Goal: Task Accomplishment & Management: Use online tool/utility

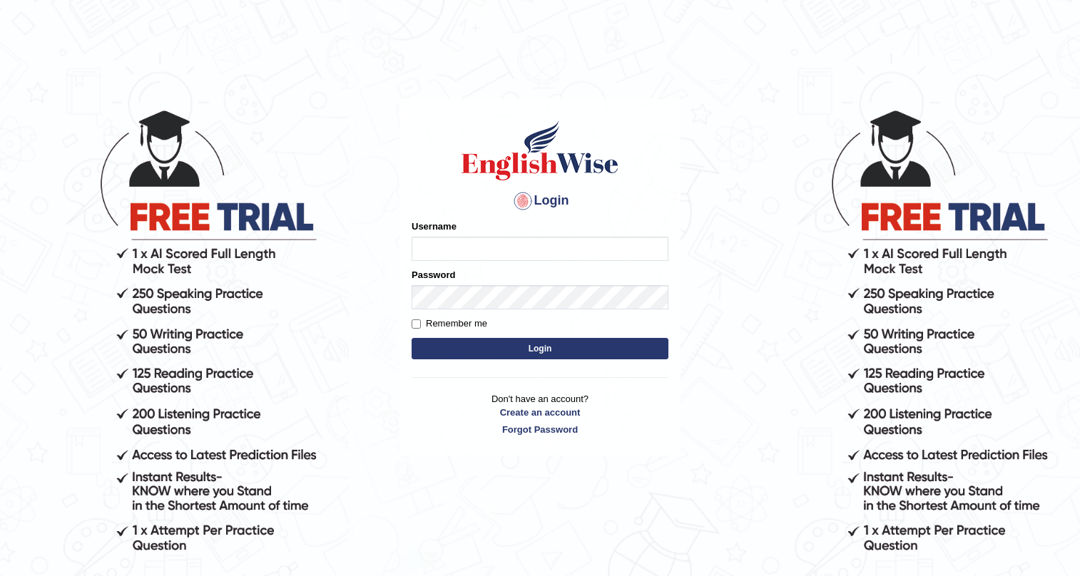
click at [468, 253] on input "Username" at bounding box center [540, 249] width 257 height 24
type input "Nilesh2025"
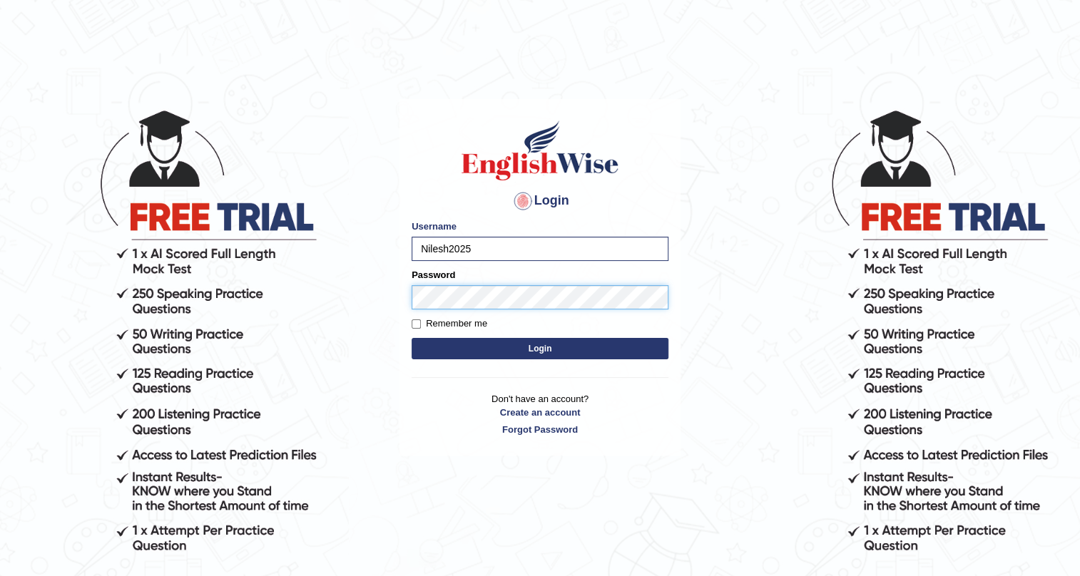
click at [412, 338] on button "Login" at bounding box center [540, 348] width 257 height 21
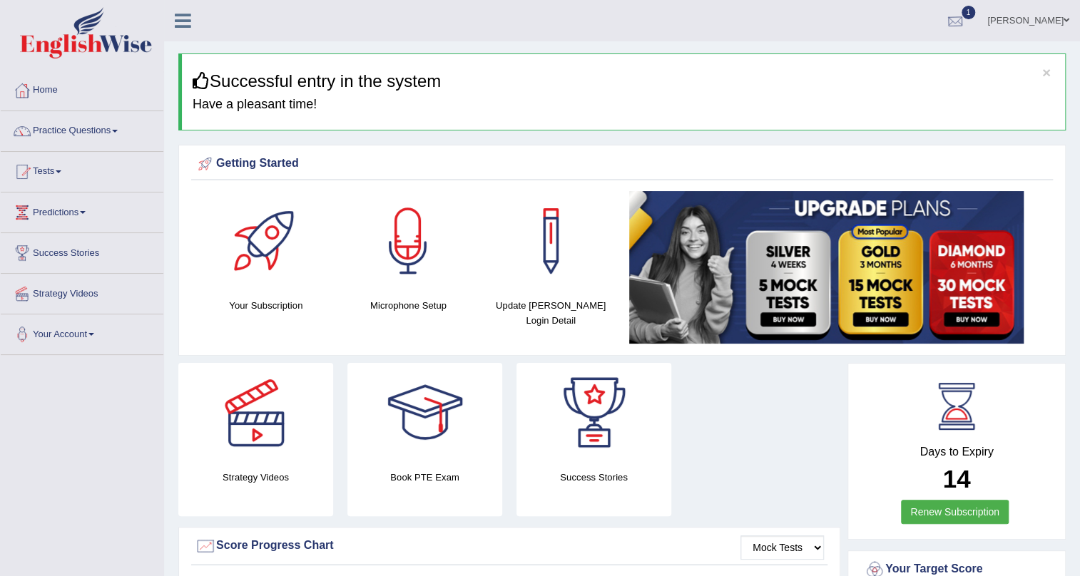
click at [950, 19] on div at bounding box center [954, 21] width 21 height 21
click at [870, 93] on link "See All Alerts" at bounding box center [869, 101] width 79 height 16
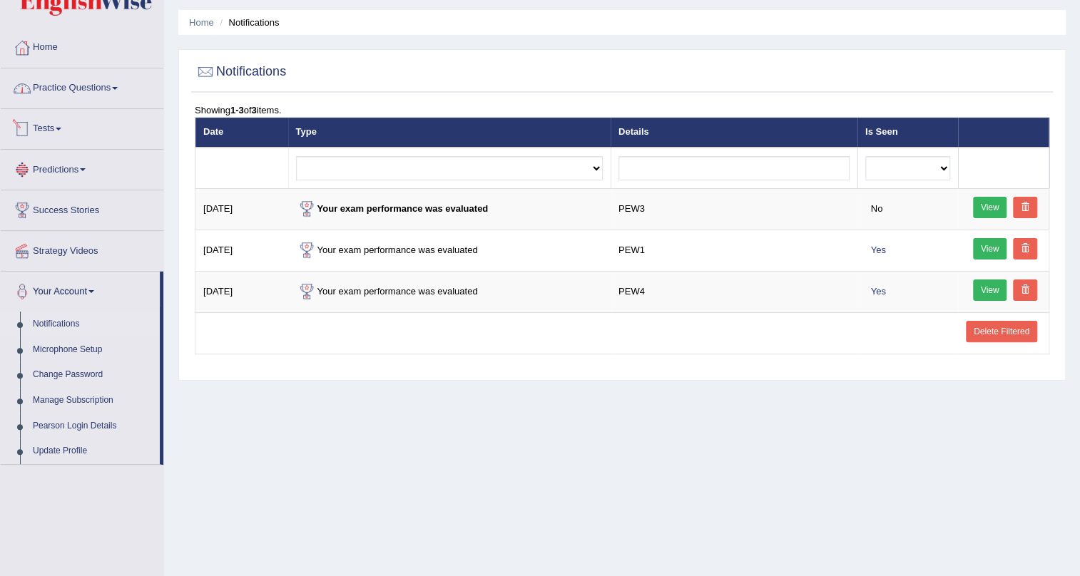
click at [86, 98] on link "Practice Questions" at bounding box center [82, 86] width 163 height 36
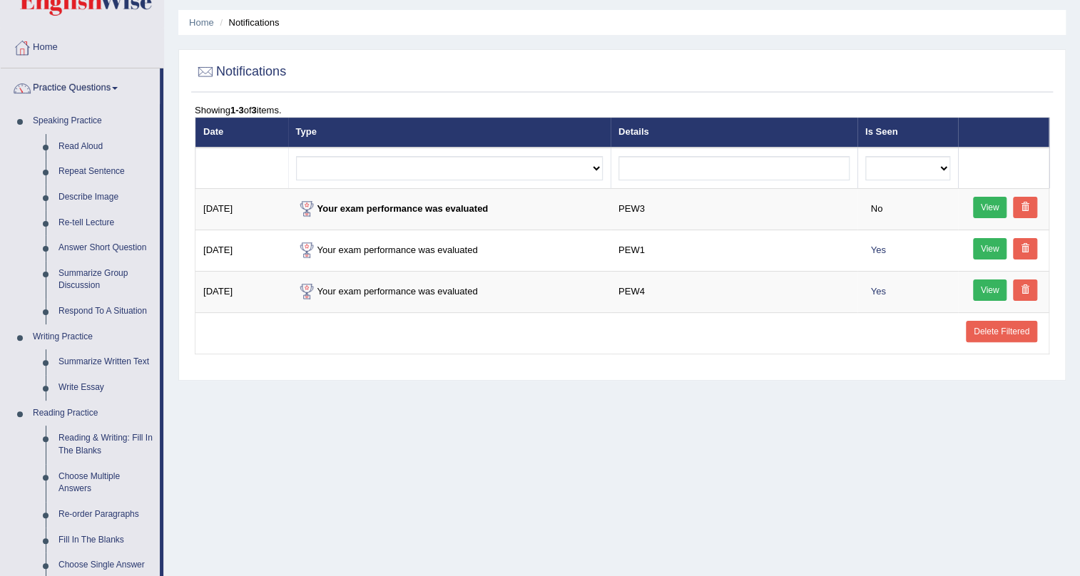
click at [106, 91] on link "Practice Questions" at bounding box center [80, 86] width 159 height 36
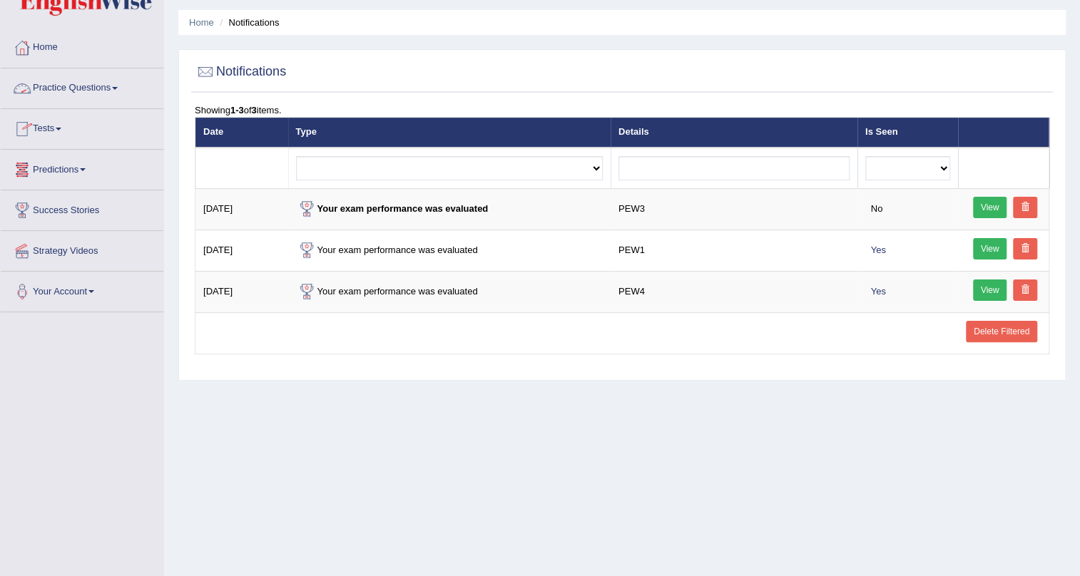
click at [68, 128] on link "Tests" at bounding box center [82, 127] width 163 height 36
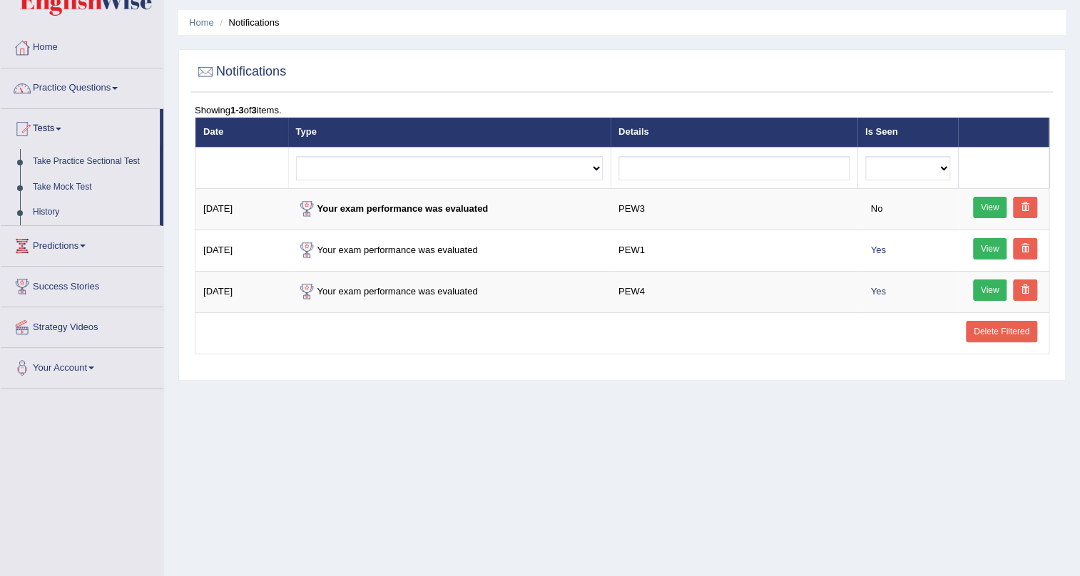
click at [101, 98] on link "Practice Questions" at bounding box center [82, 86] width 163 height 36
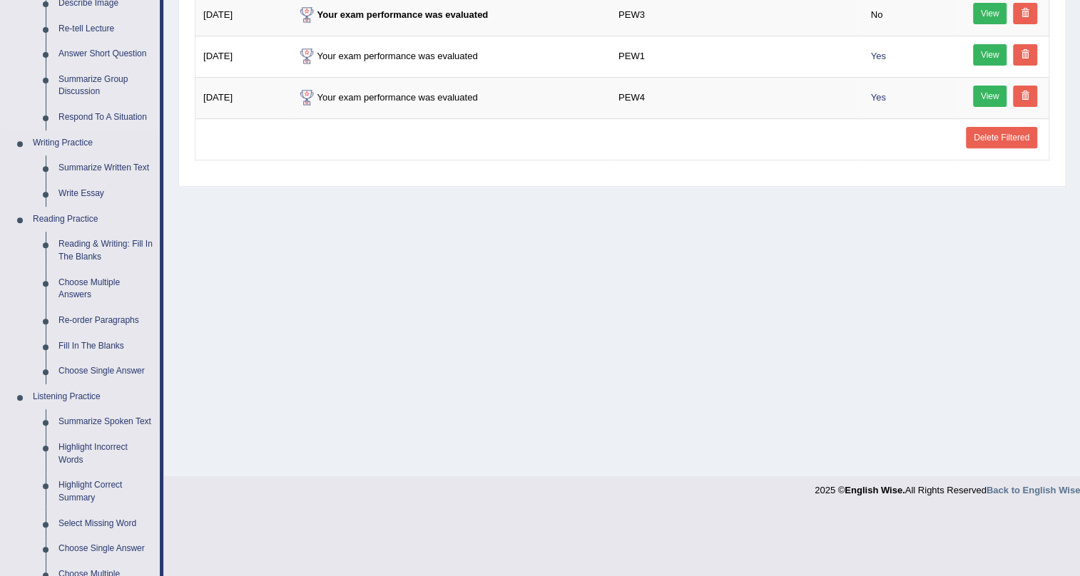
scroll to position [43, 0]
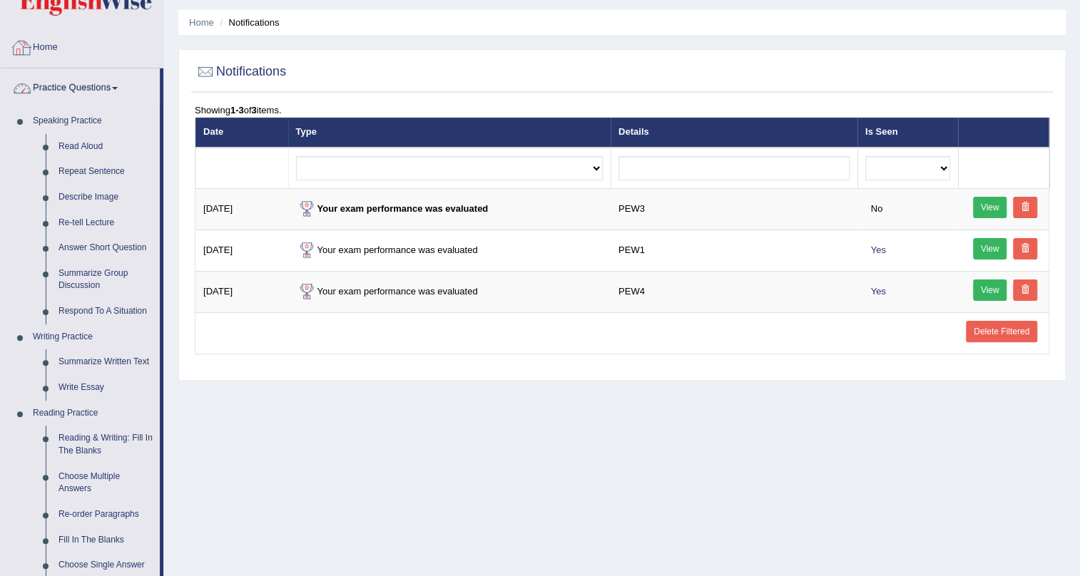
click at [83, 46] on link "Home" at bounding box center [82, 46] width 163 height 36
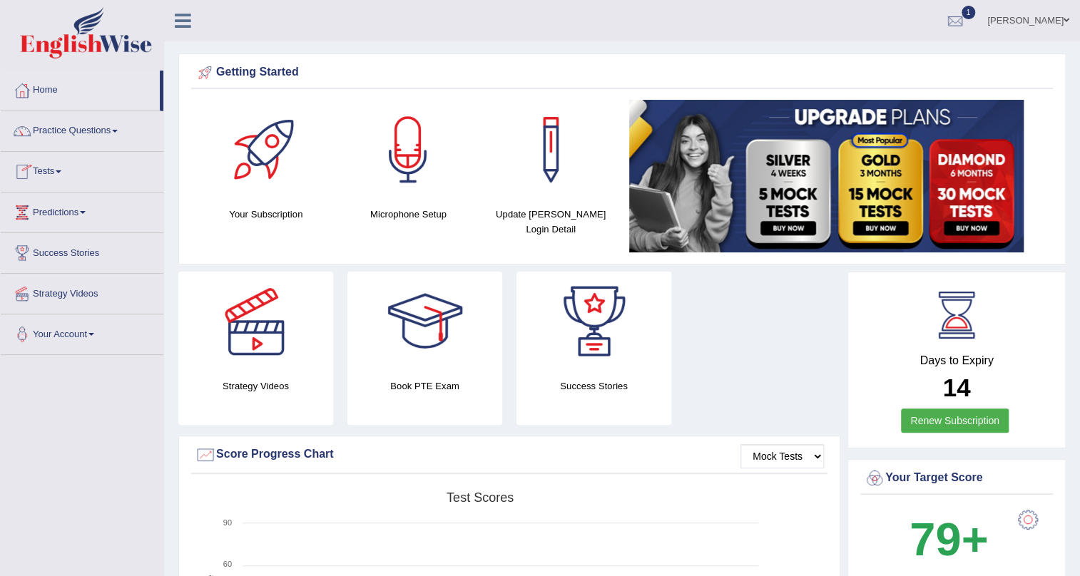
click at [65, 173] on link "Tests" at bounding box center [82, 170] width 163 height 36
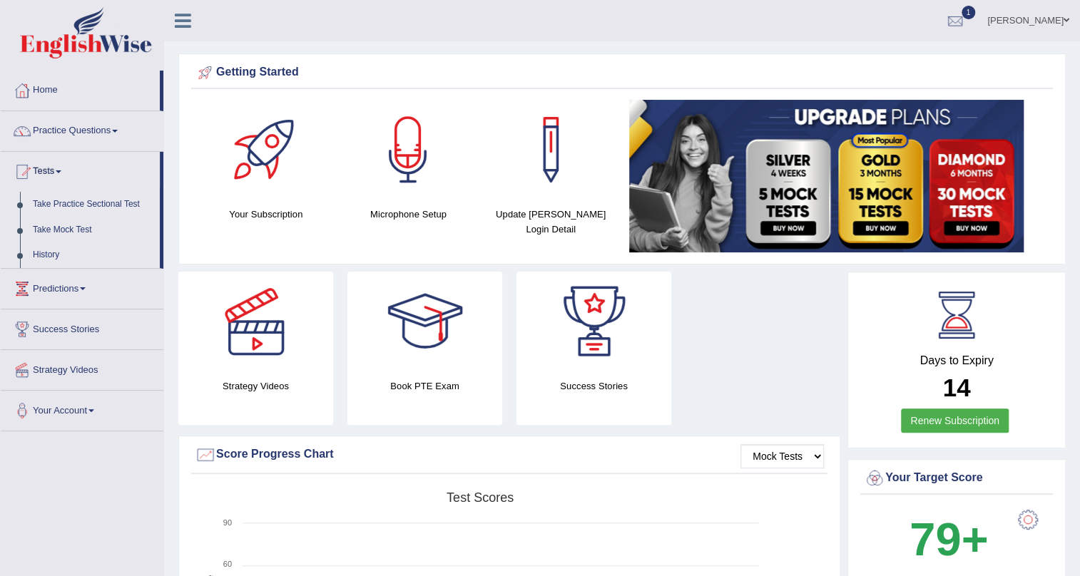
click at [102, 207] on link "Take Practice Sectional Test" at bounding box center [92, 205] width 133 height 26
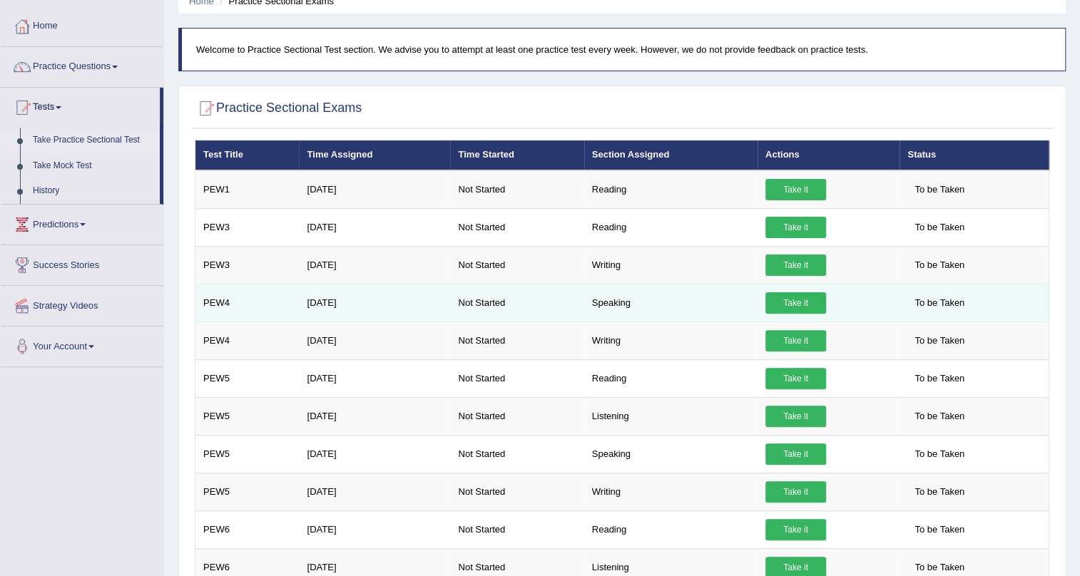
click at [807, 300] on link "Take it" at bounding box center [795, 302] width 61 height 21
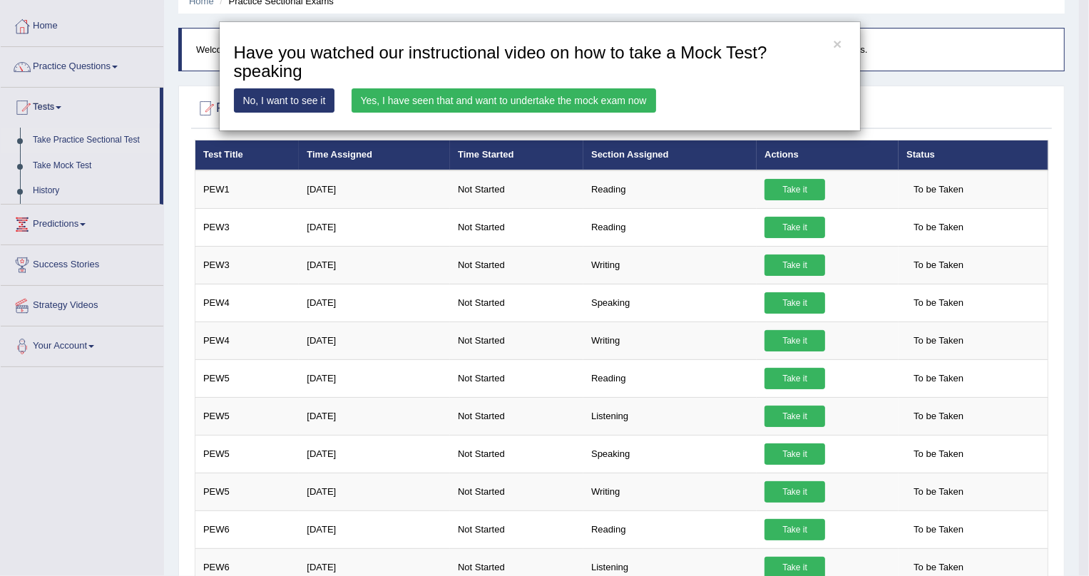
click at [590, 101] on link "Yes, I have seen that and want to undertake the mock exam now" at bounding box center [504, 100] width 305 height 24
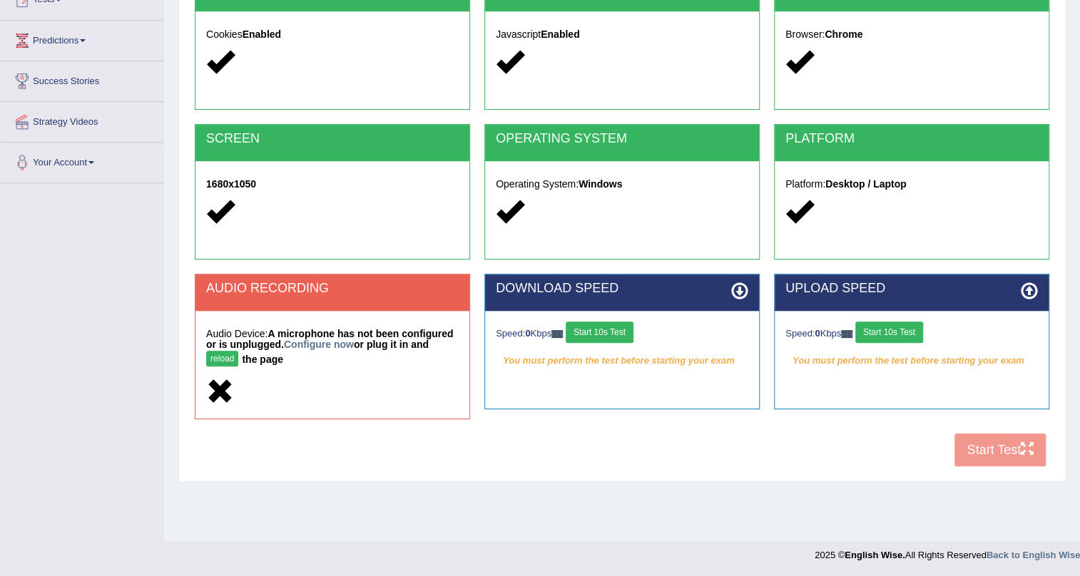
click at [610, 328] on button "Start 10s Test" at bounding box center [600, 332] width 68 height 21
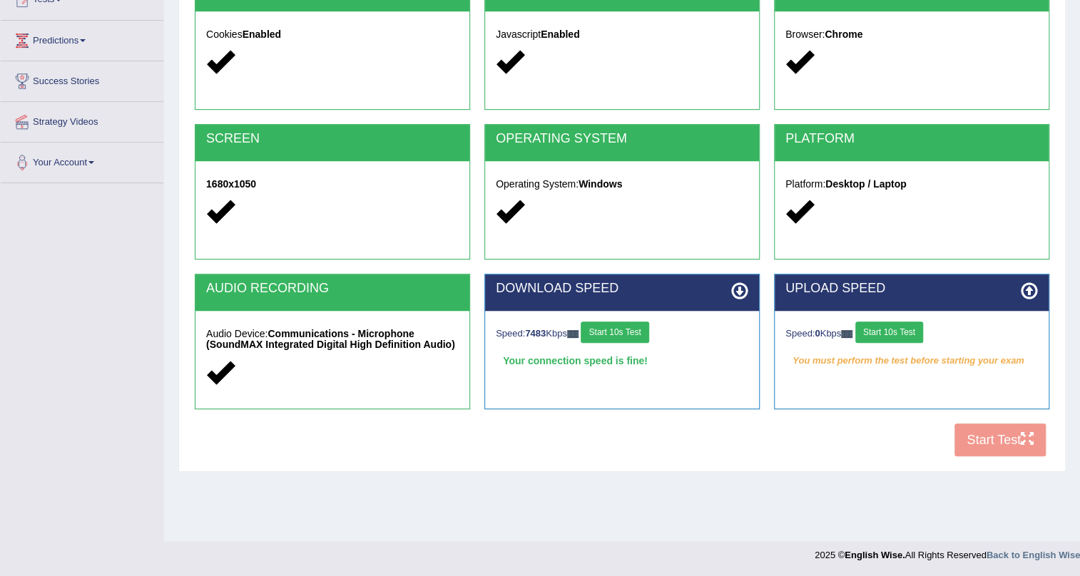
click at [891, 330] on button "Start 10s Test" at bounding box center [889, 332] width 68 height 21
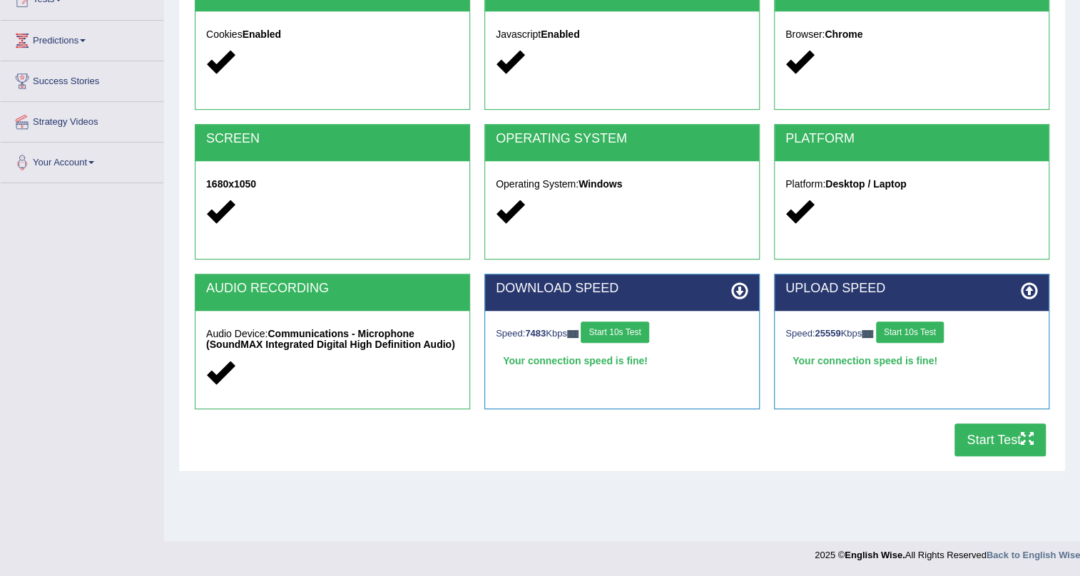
click at [983, 436] on button "Start Test" at bounding box center [999, 440] width 91 height 33
